Goal: Task Accomplishment & Management: Complete application form

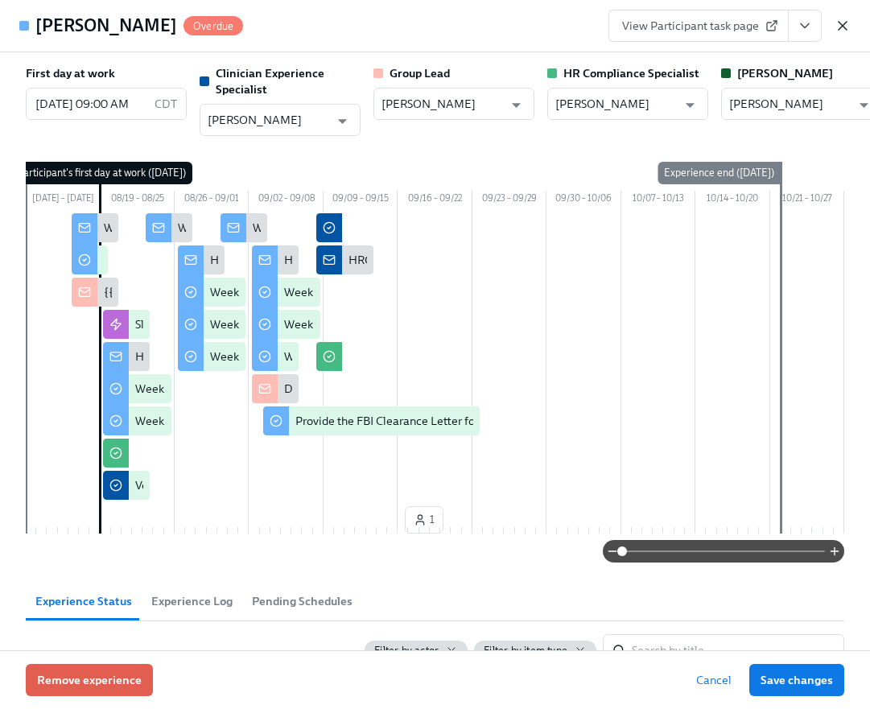
click at [845, 26] on icon "button" at bounding box center [843, 26] width 16 height 16
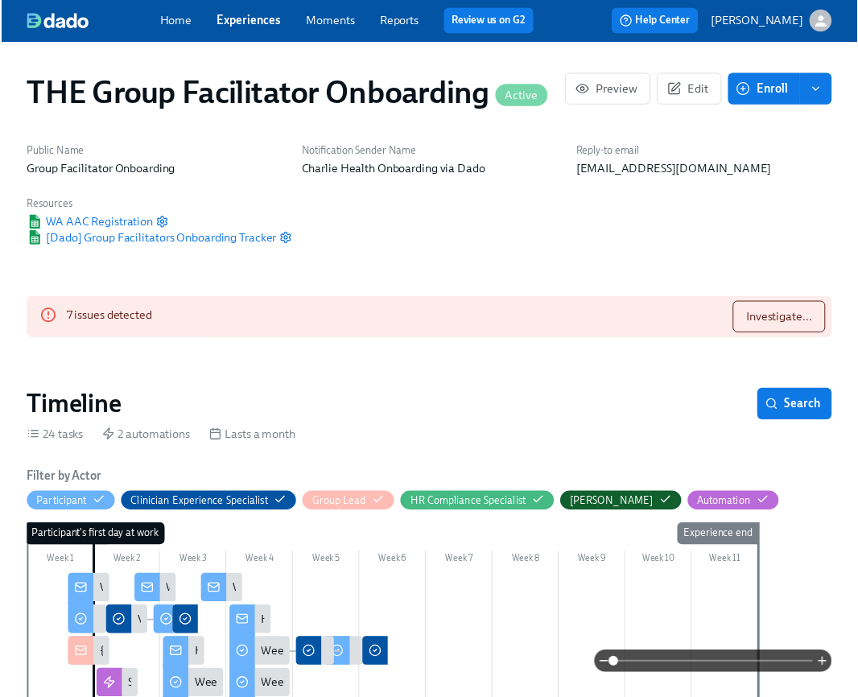
scroll to position [1429, 0]
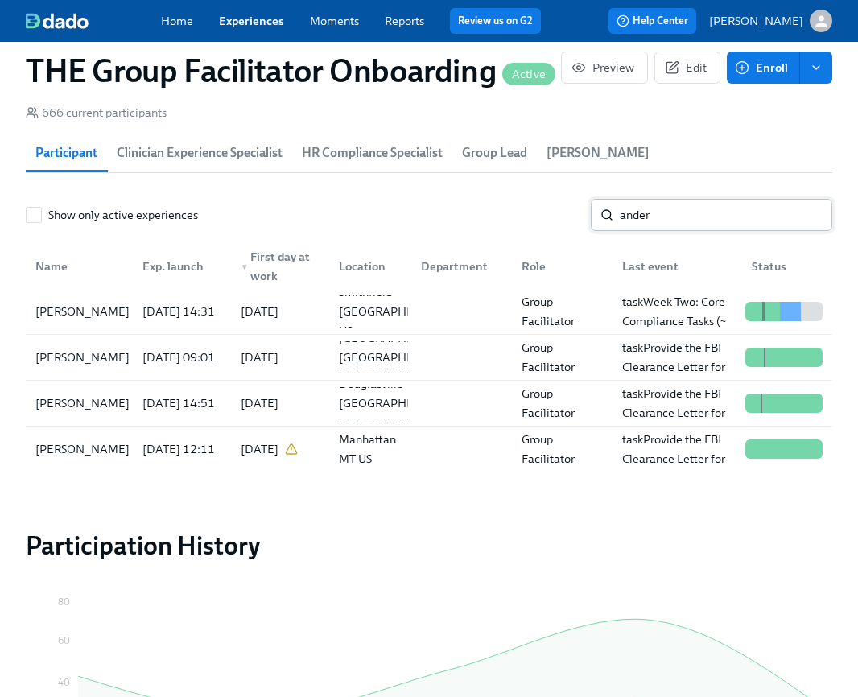
click at [672, 223] on input "ander" at bounding box center [726, 215] width 212 height 32
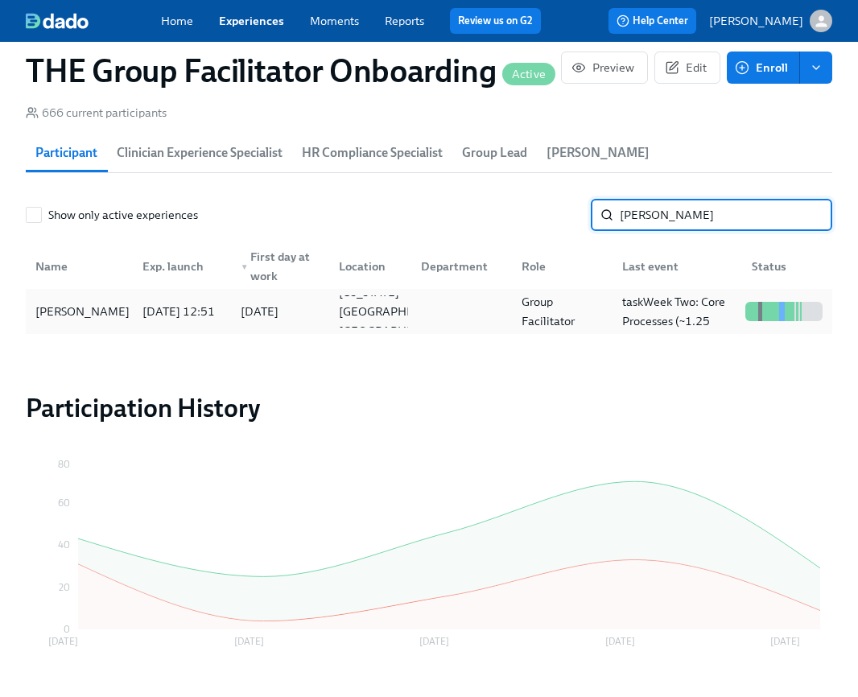
type input "donat"
click at [100, 310] on div "Vincent Donato" at bounding box center [82, 311] width 107 height 19
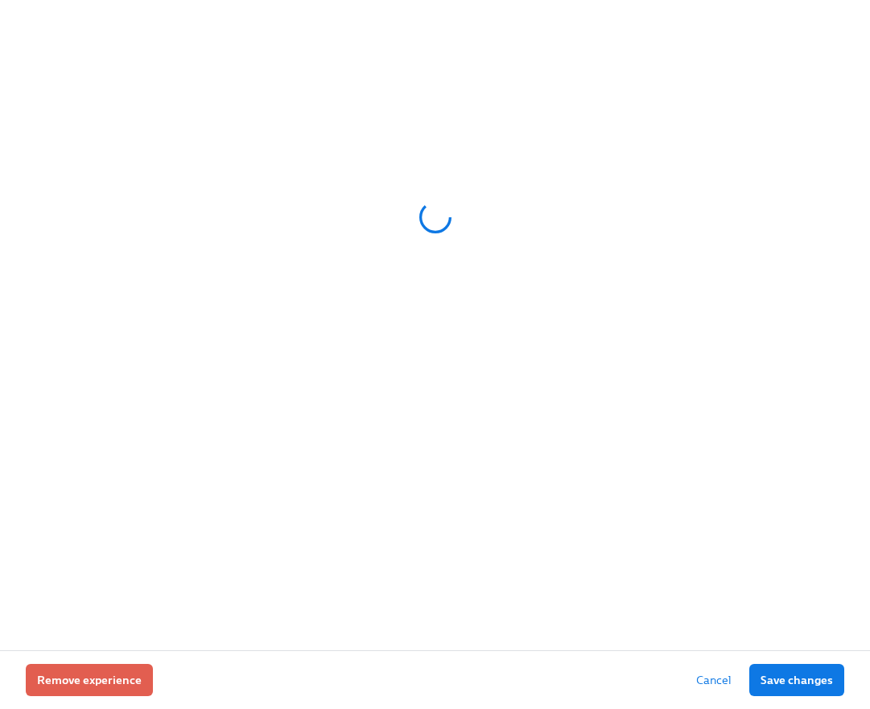
click at [860, 122] on div at bounding box center [435, 325] width 870 height 650
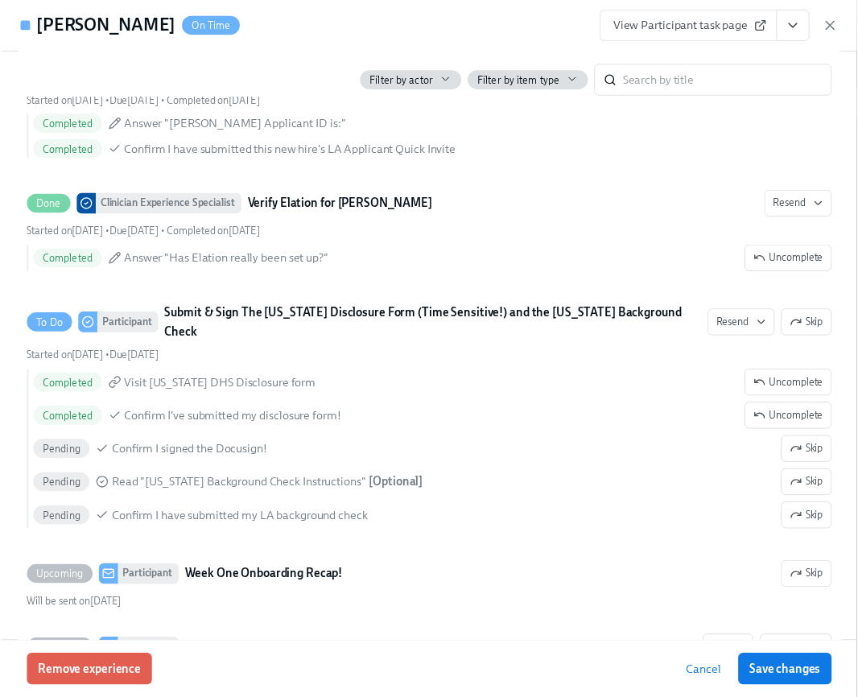
scroll to position [1769, 0]
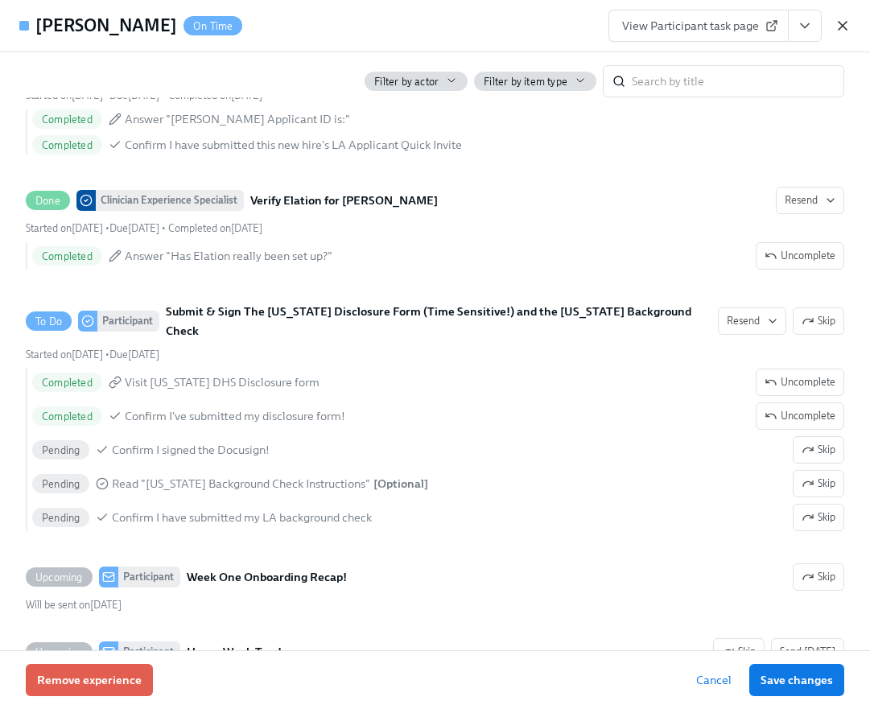
click at [847, 27] on icon "button" at bounding box center [843, 26] width 16 height 16
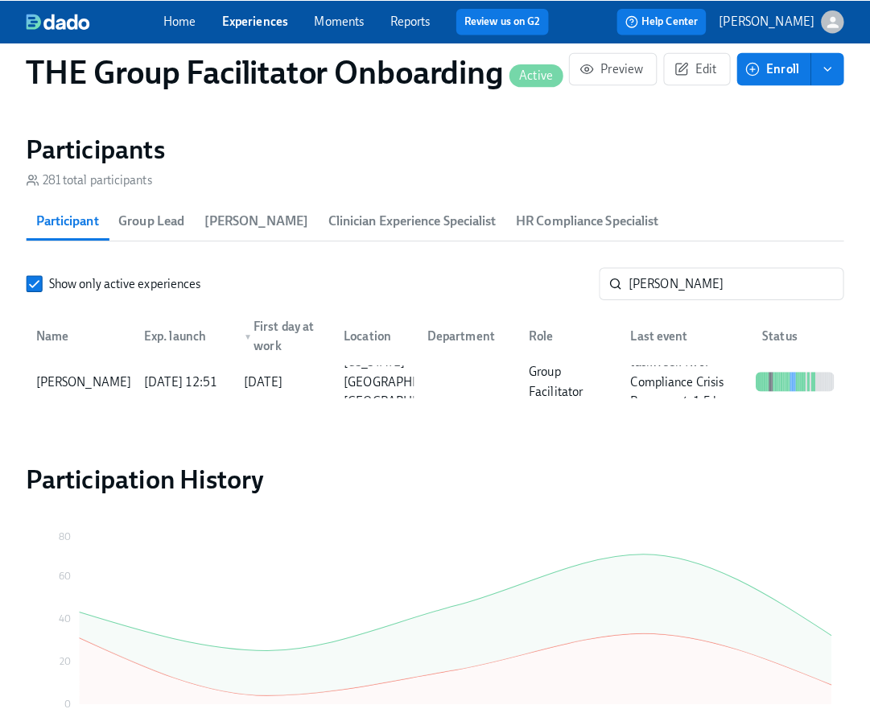
scroll to position [1367, 0]
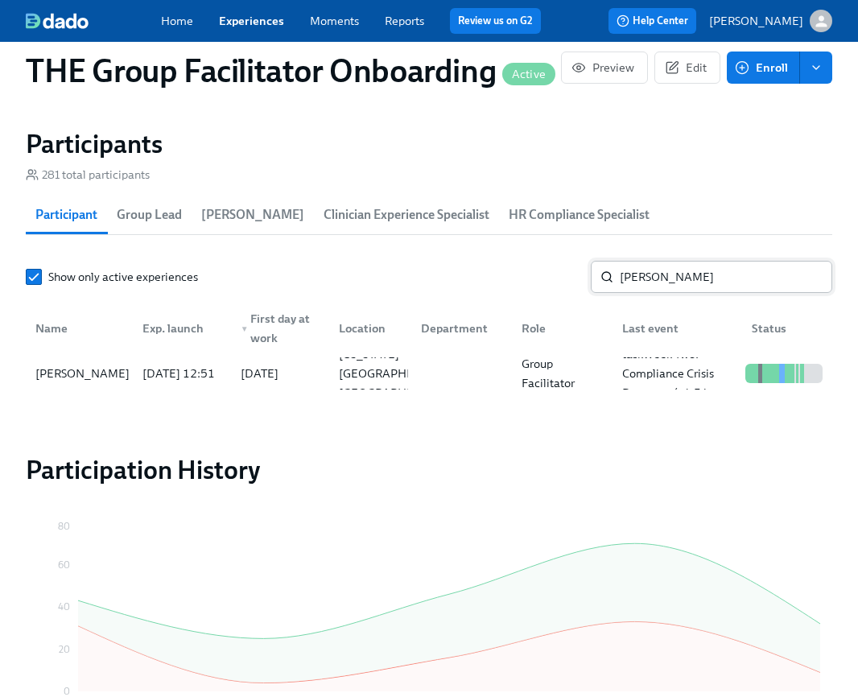
click at [723, 288] on input "donat" at bounding box center [726, 277] width 212 height 32
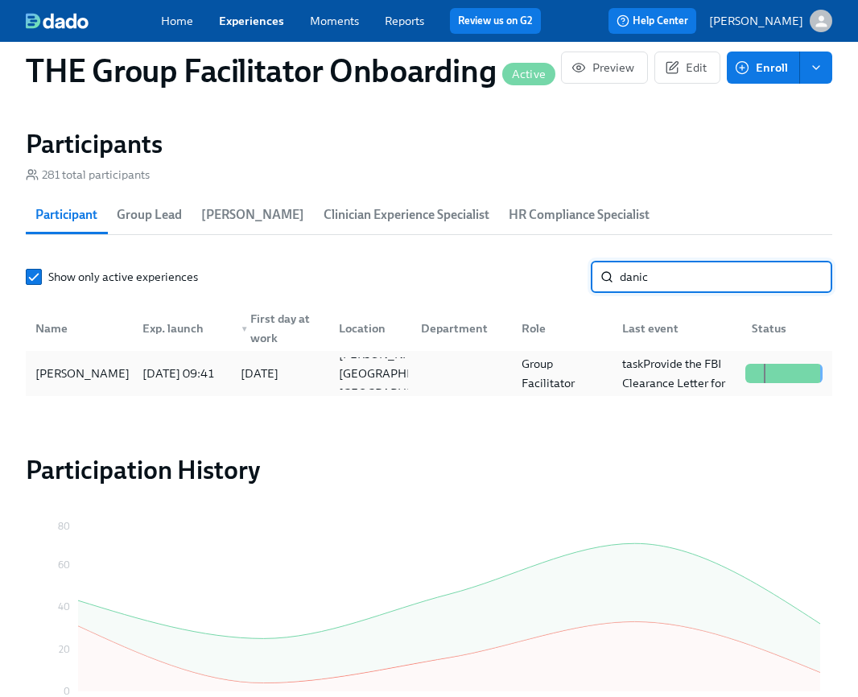
type input "danic"
click at [89, 373] on div "[PERSON_NAME]" at bounding box center [82, 373] width 107 height 19
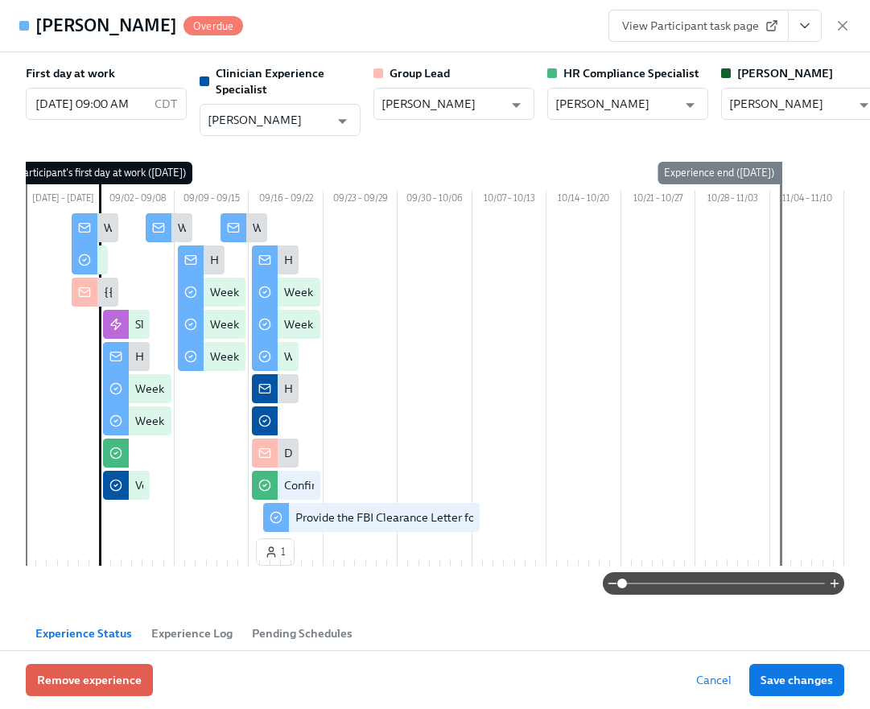
click at [805, 27] on icon "View task page" at bounding box center [805, 26] width 8 height 4
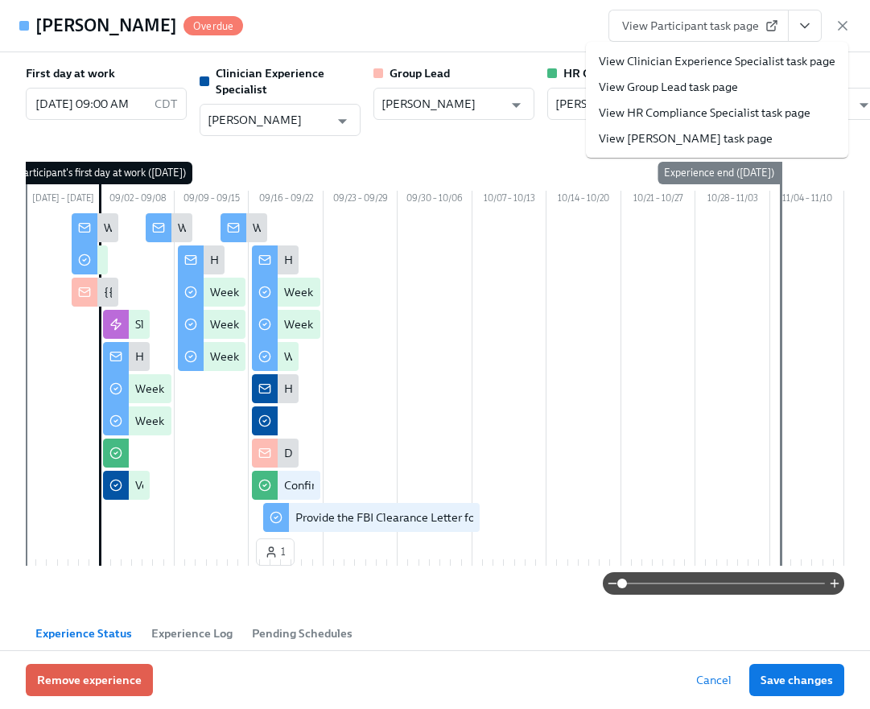
click at [785, 59] on link "View Clinician Experience Specialist task page" at bounding box center [717, 61] width 237 height 16
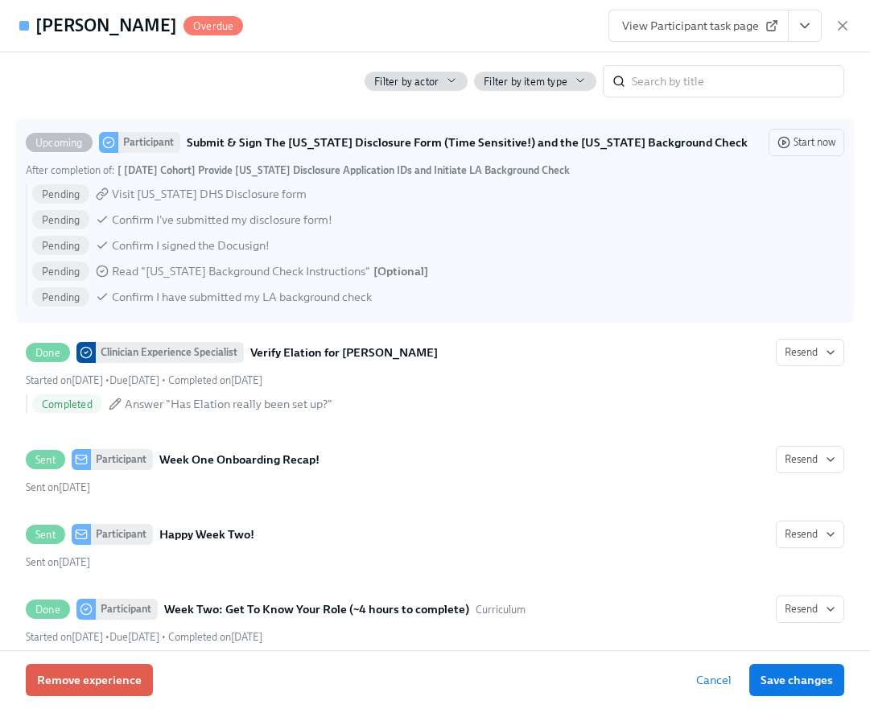
scroll to position [0, 24103]
click at [803, 26] on icon "View task page" at bounding box center [805, 26] width 8 height 4
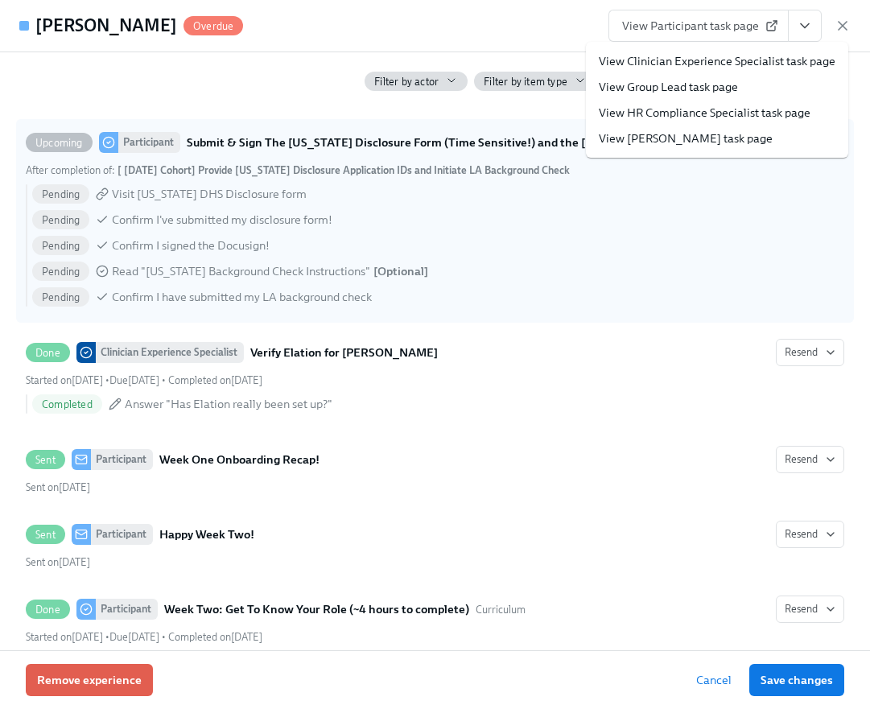
click at [775, 55] on link "View Clinician Experience Specialist task page" at bounding box center [717, 61] width 237 height 16
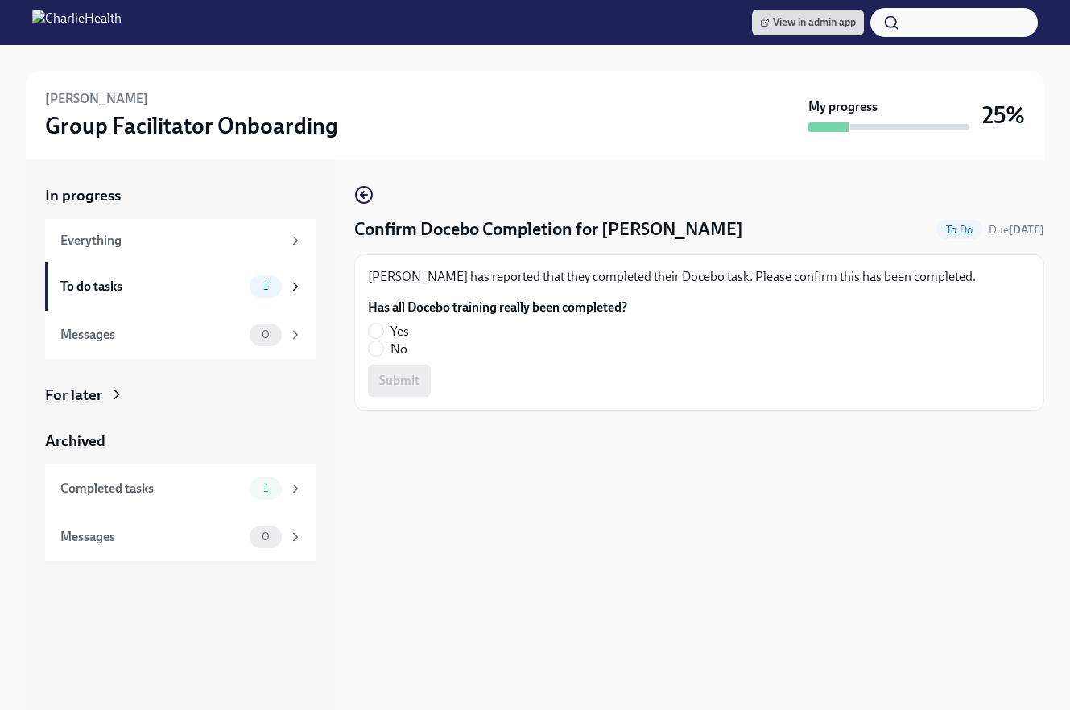
click at [385, 334] on label "Yes" at bounding box center [491, 332] width 246 height 18
click at [383, 334] on input "Yes" at bounding box center [376, 331] width 14 height 14
radio input "true"
click at [398, 368] on button "Submit" at bounding box center [399, 381] width 63 height 32
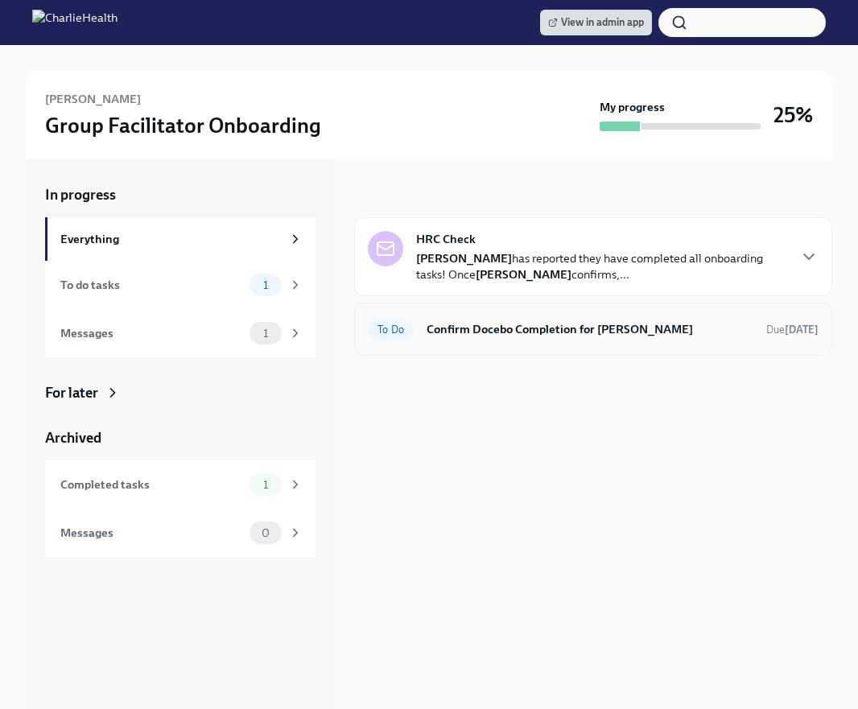
click at [526, 322] on h6 "Confirm Docebo Completion for [PERSON_NAME]" at bounding box center [590, 329] width 327 height 18
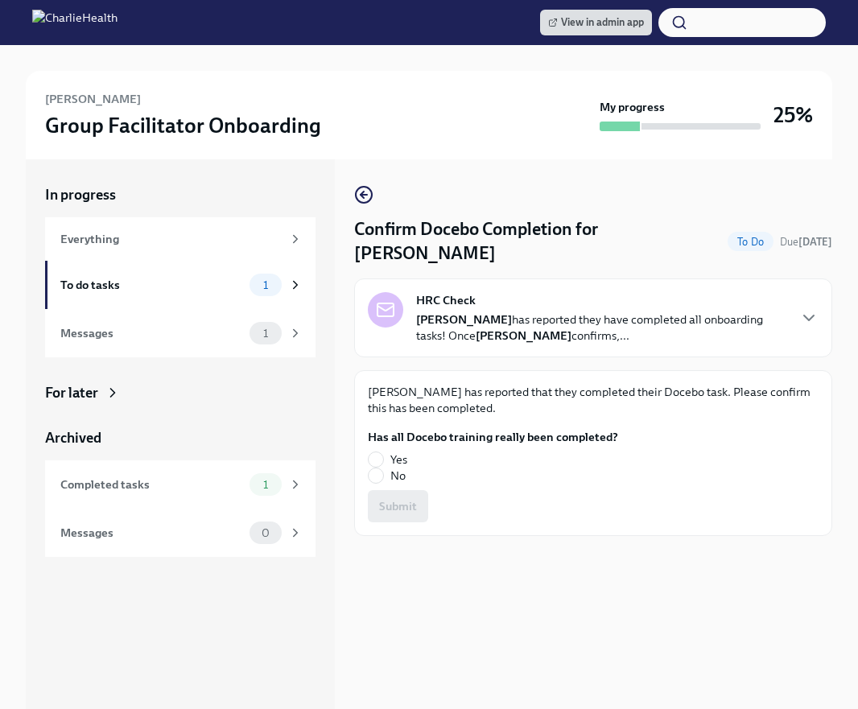
click at [384, 475] on label "No" at bounding box center [486, 476] width 237 height 16
click at [383, 475] on input "No" at bounding box center [376, 475] width 14 height 14
radio input "true"
click at [398, 497] on button "Submit" at bounding box center [398, 506] width 60 height 32
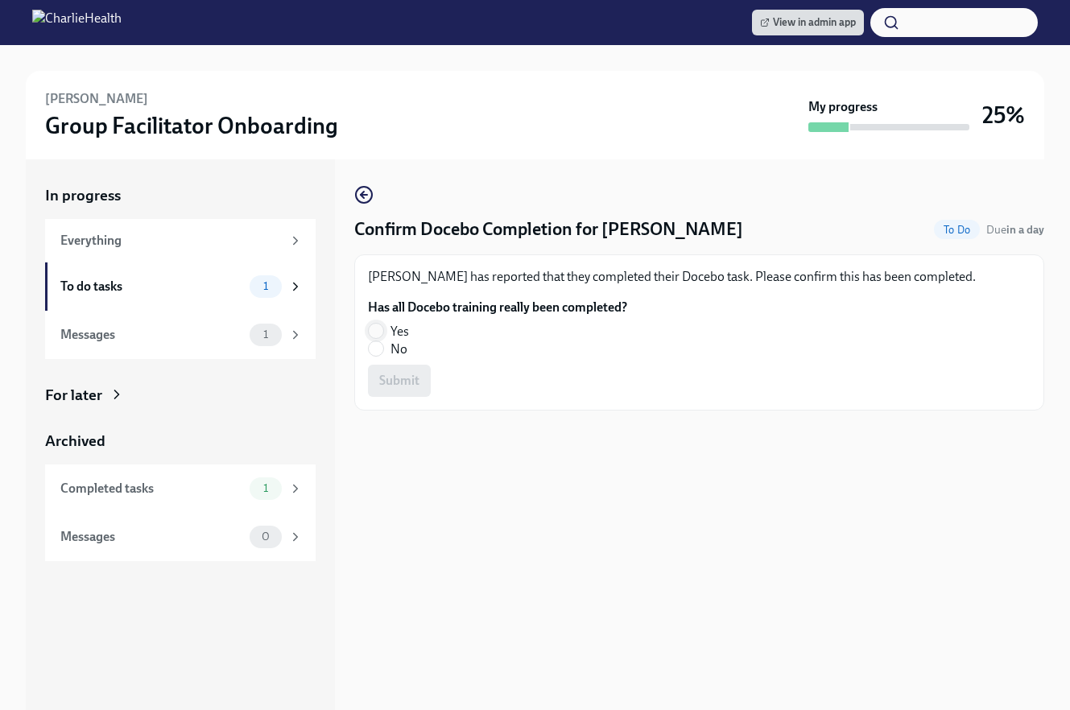
click at [375, 324] on input "Yes" at bounding box center [376, 331] width 14 height 14
radio input "true"
click at [402, 385] on span "Submit" at bounding box center [399, 381] width 40 height 16
